Goal: Navigation & Orientation: Go to known website

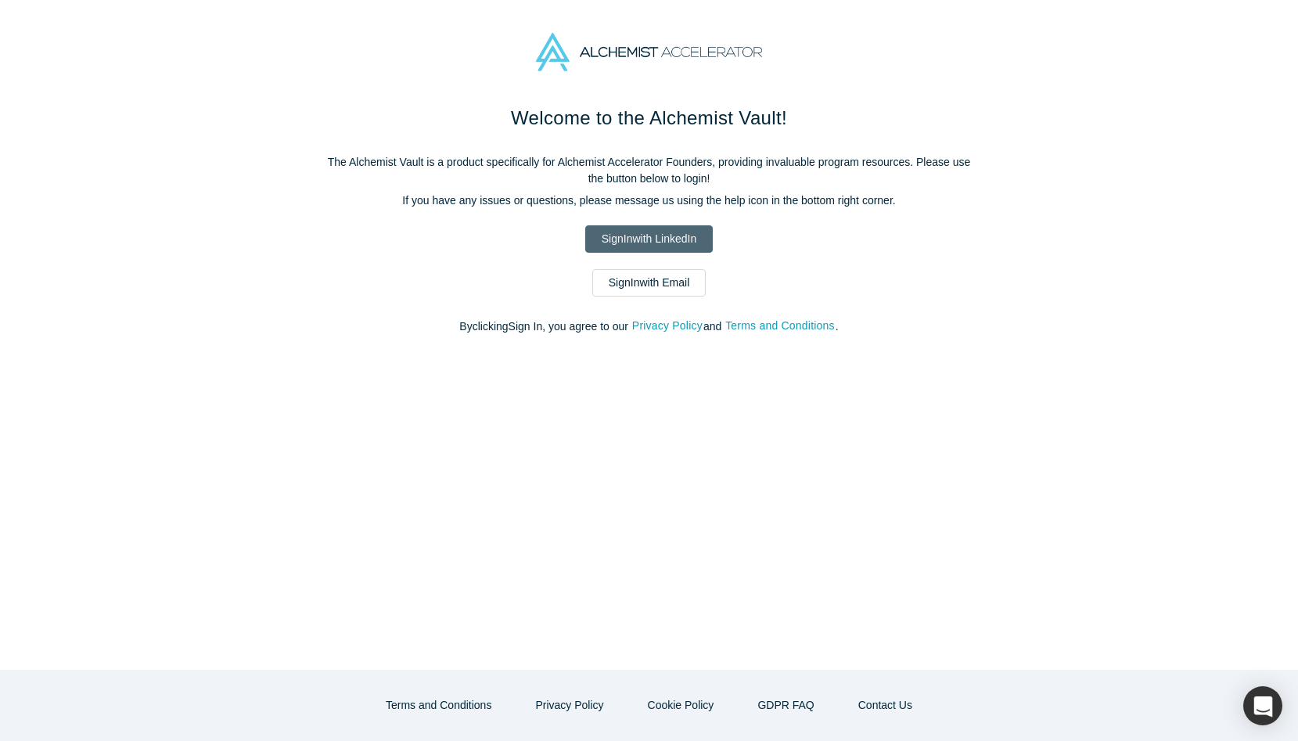
click at [653, 247] on link "Sign In with LinkedIn" at bounding box center [649, 238] width 128 height 27
